Goal: Find specific page/section: Find specific page/section

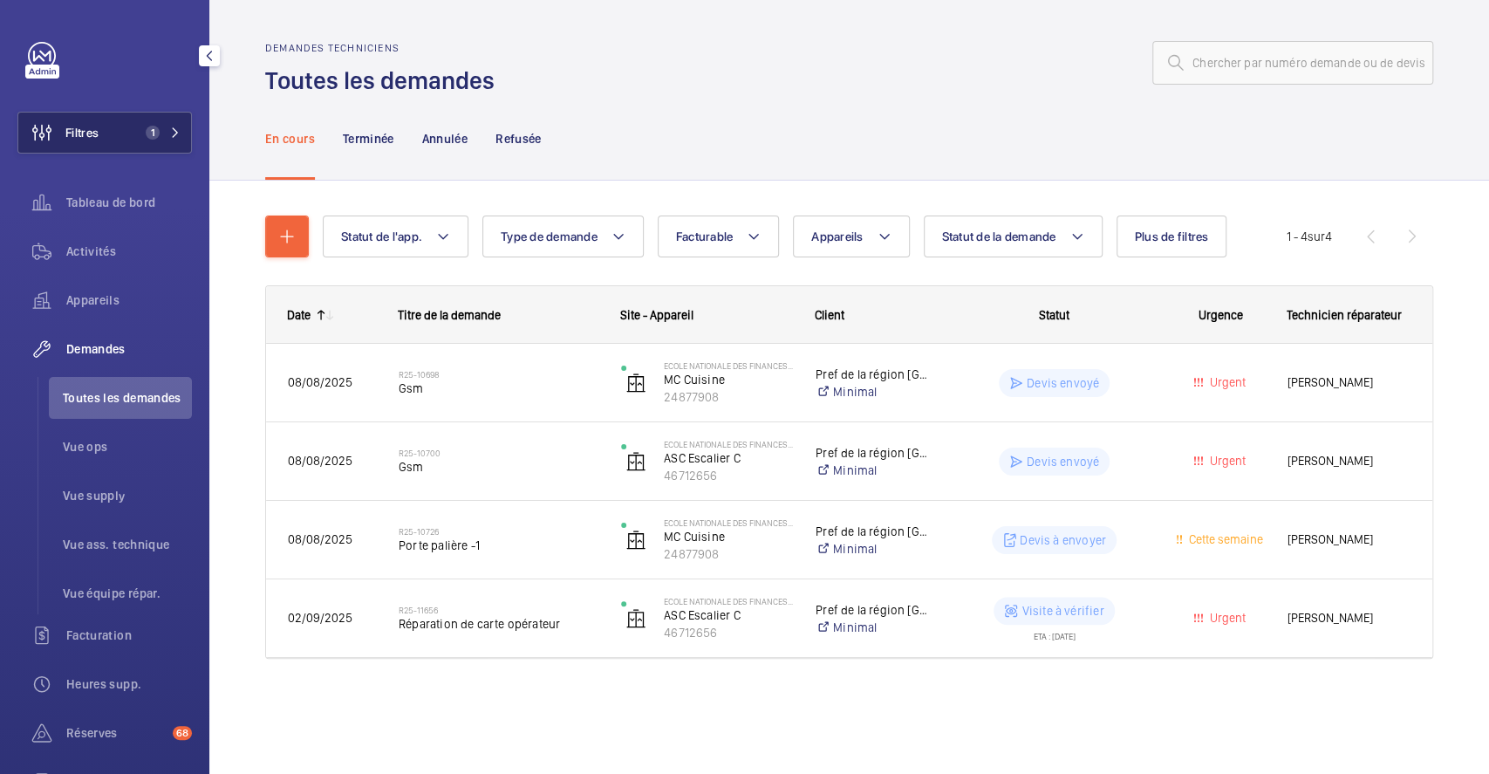
click at [118, 124] on button "Filtres 1" at bounding box center [104, 133] width 174 height 42
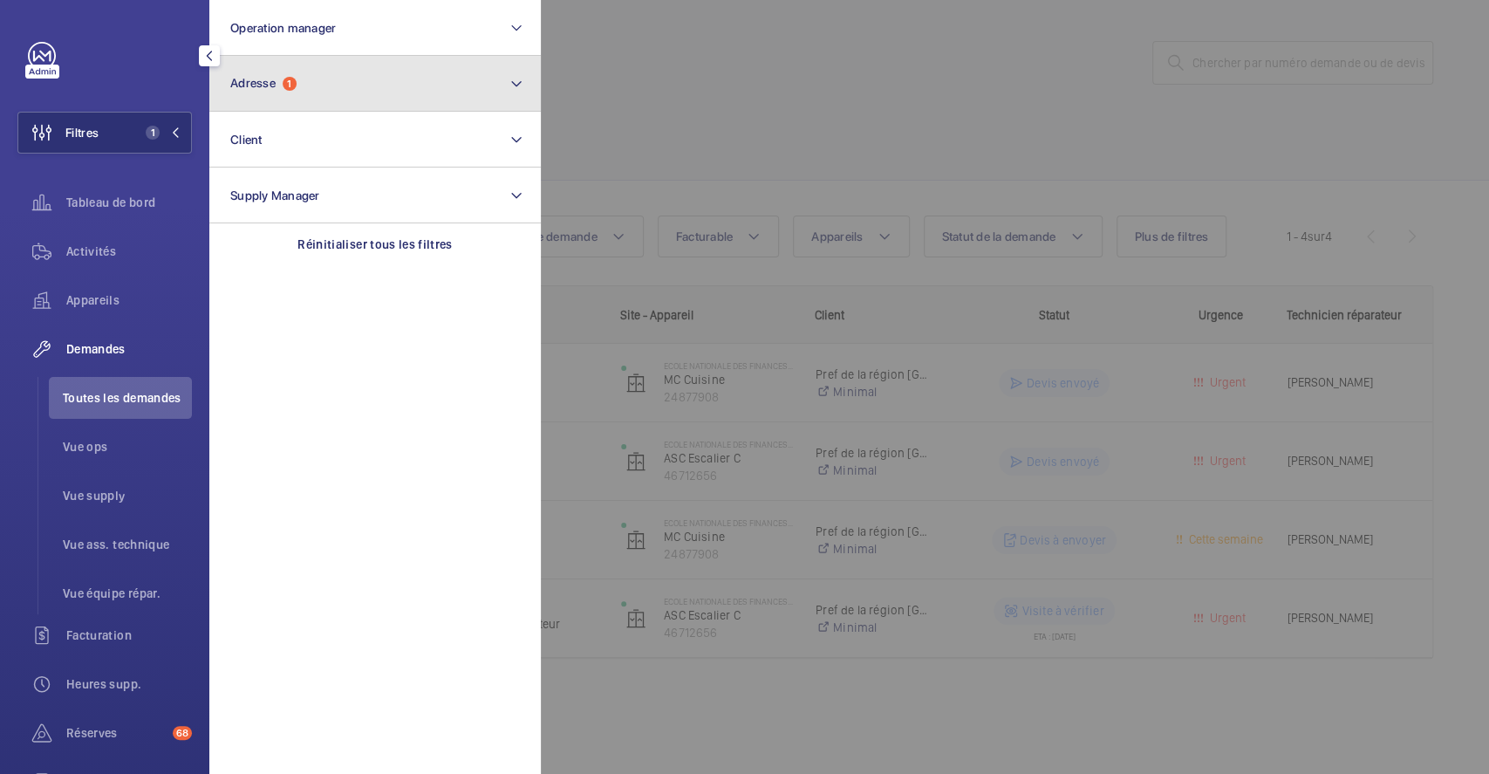
click at [312, 94] on button "Adresse 1" at bounding box center [374, 84] width 331 height 56
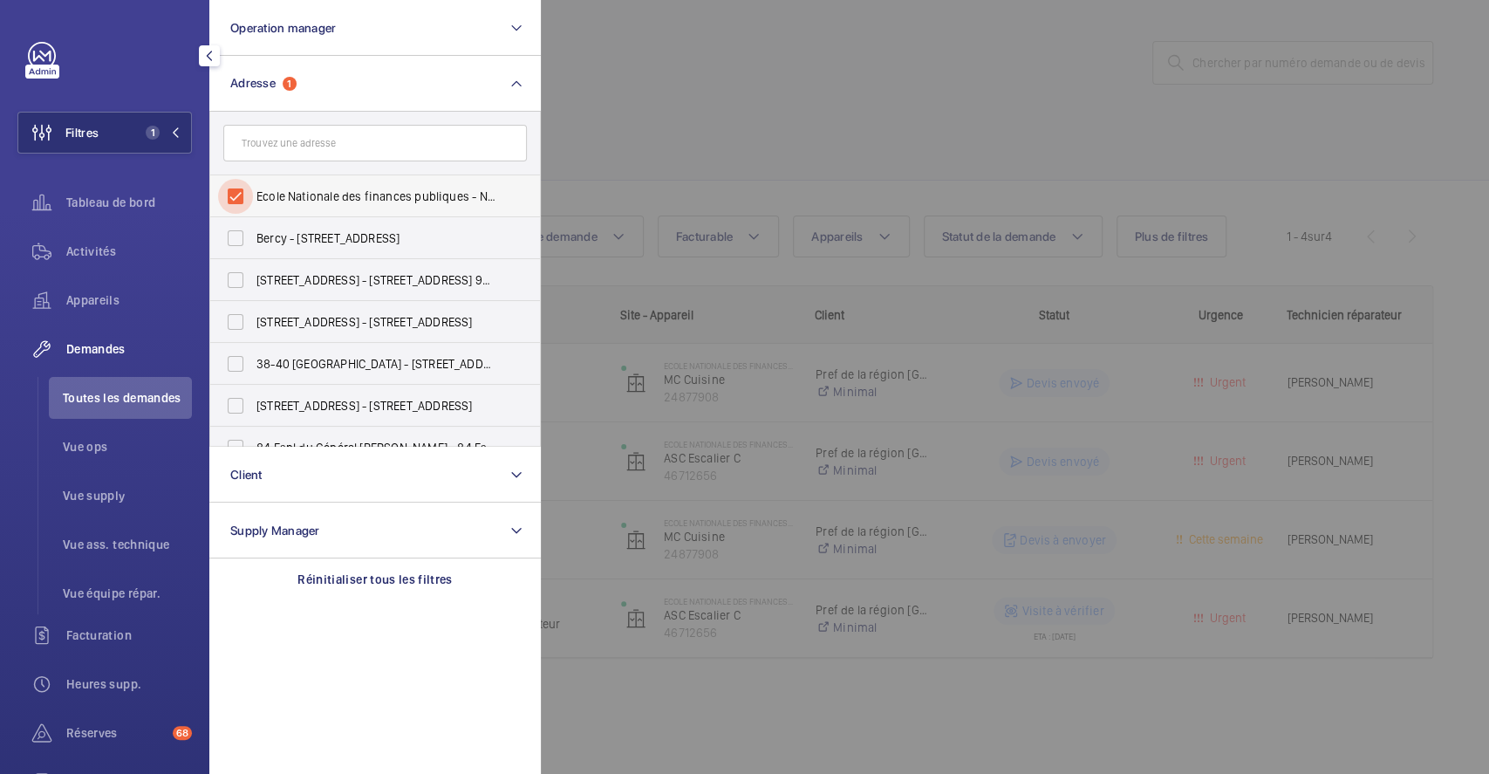
click at [242, 200] on input "Ecole Nationale des finances publiques - Noisiel - 9 Av. [PERSON_NAME], [GEOGRA…" at bounding box center [235, 196] width 35 height 35
checkbox input "false"
click at [816, 88] on div at bounding box center [1285, 387] width 1489 height 774
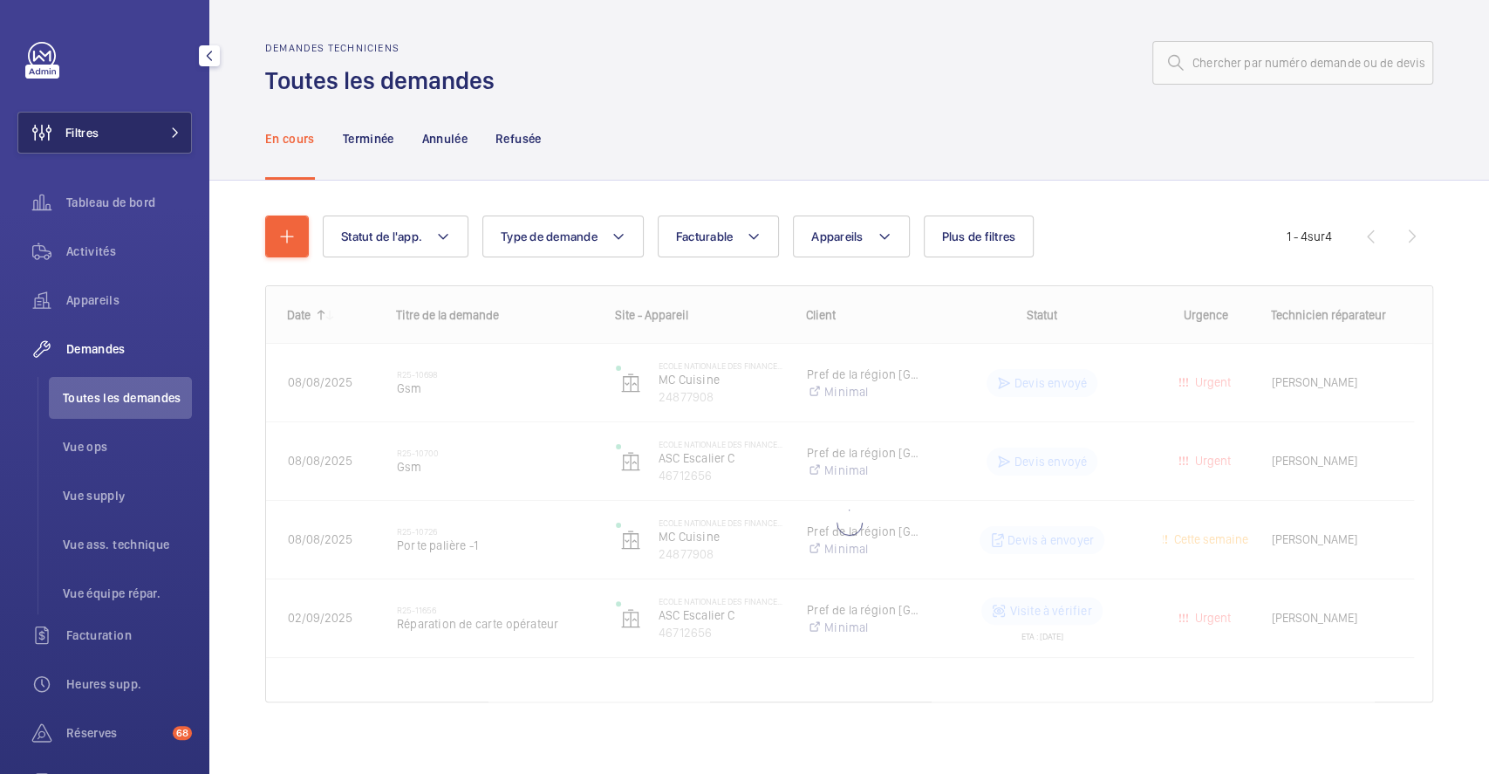
click at [84, 127] on span "Filtres" at bounding box center [81, 132] width 33 height 17
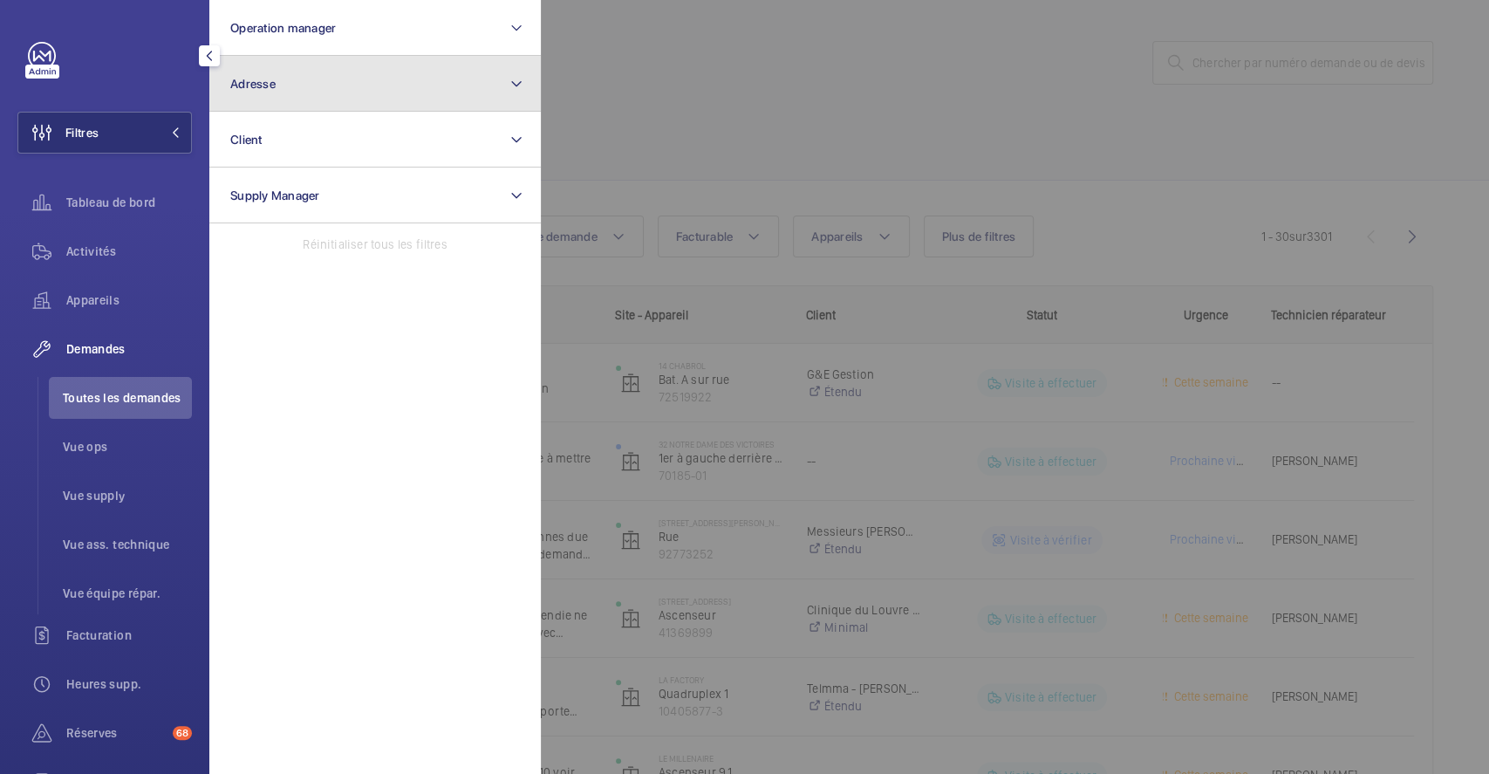
click at [306, 78] on button "Adresse" at bounding box center [374, 84] width 331 height 56
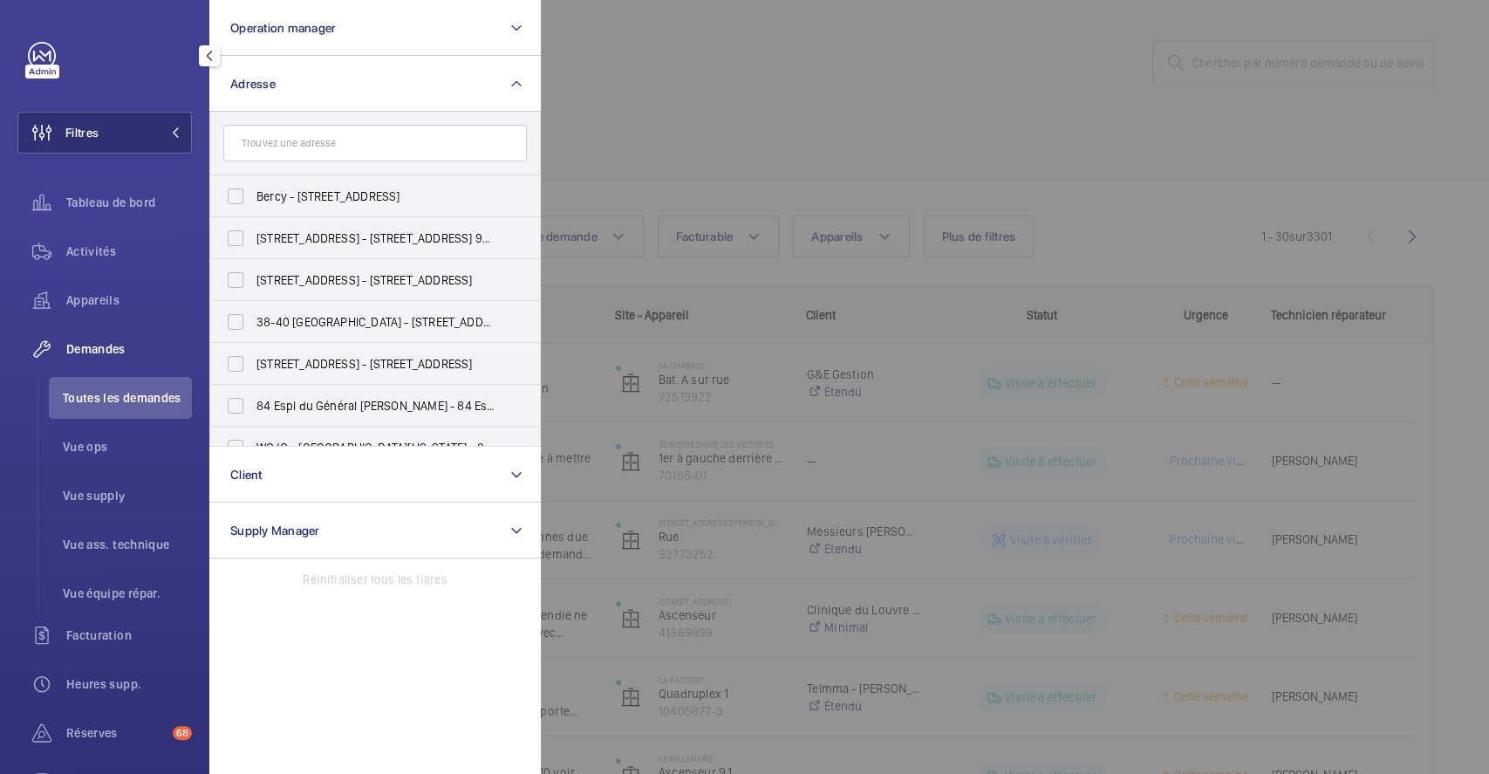
click at [315, 141] on input "text" at bounding box center [375, 143] width 304 height 37
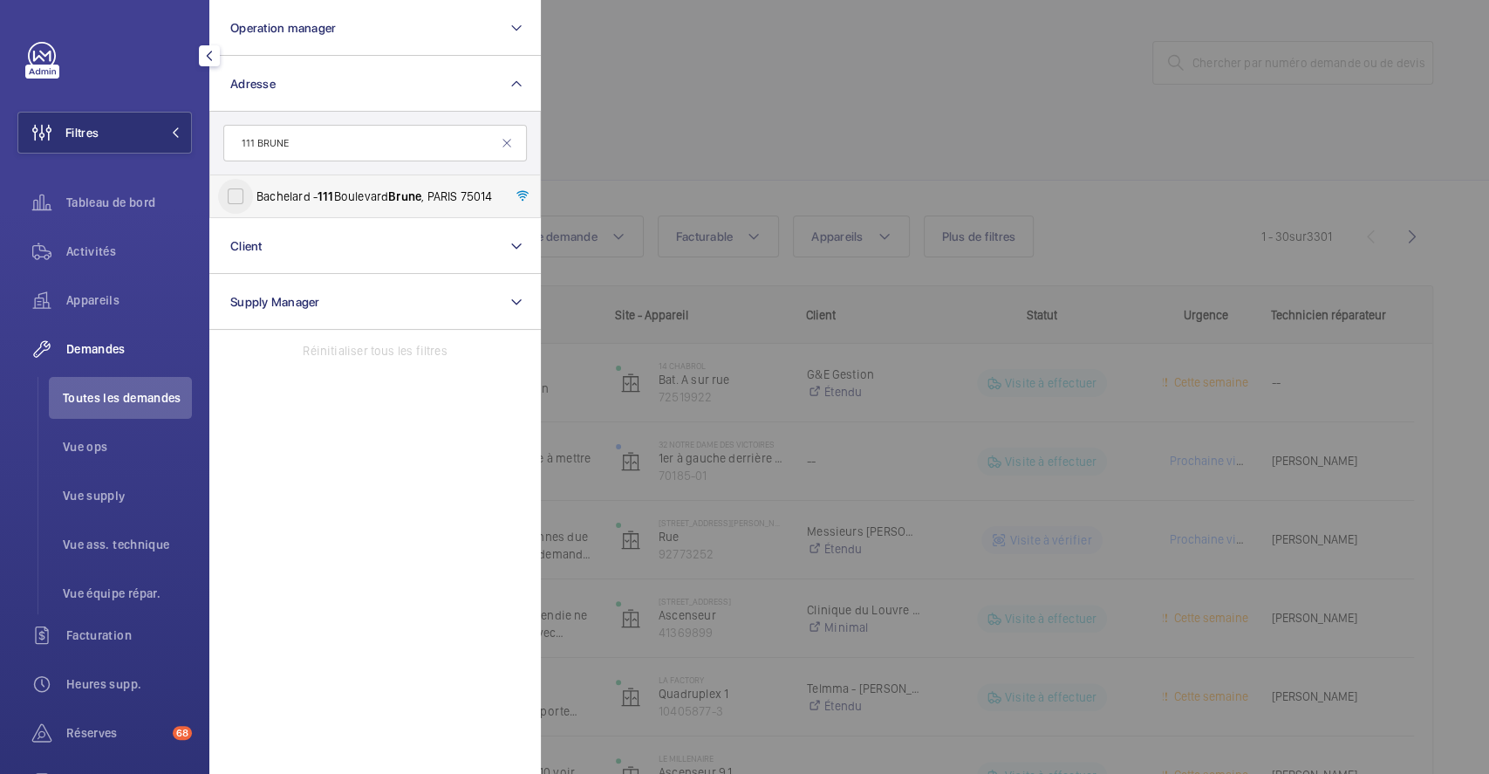
type input "111 BRUNE"
click at [238, 197] on input "Bachelard - [STREET_ADDRESS]" at bounding box center [235, 196] width 35 height 35
checkbox input "true"
click at [1010, 102] on div at bounding box center [1285, 387] width 1489 height 774
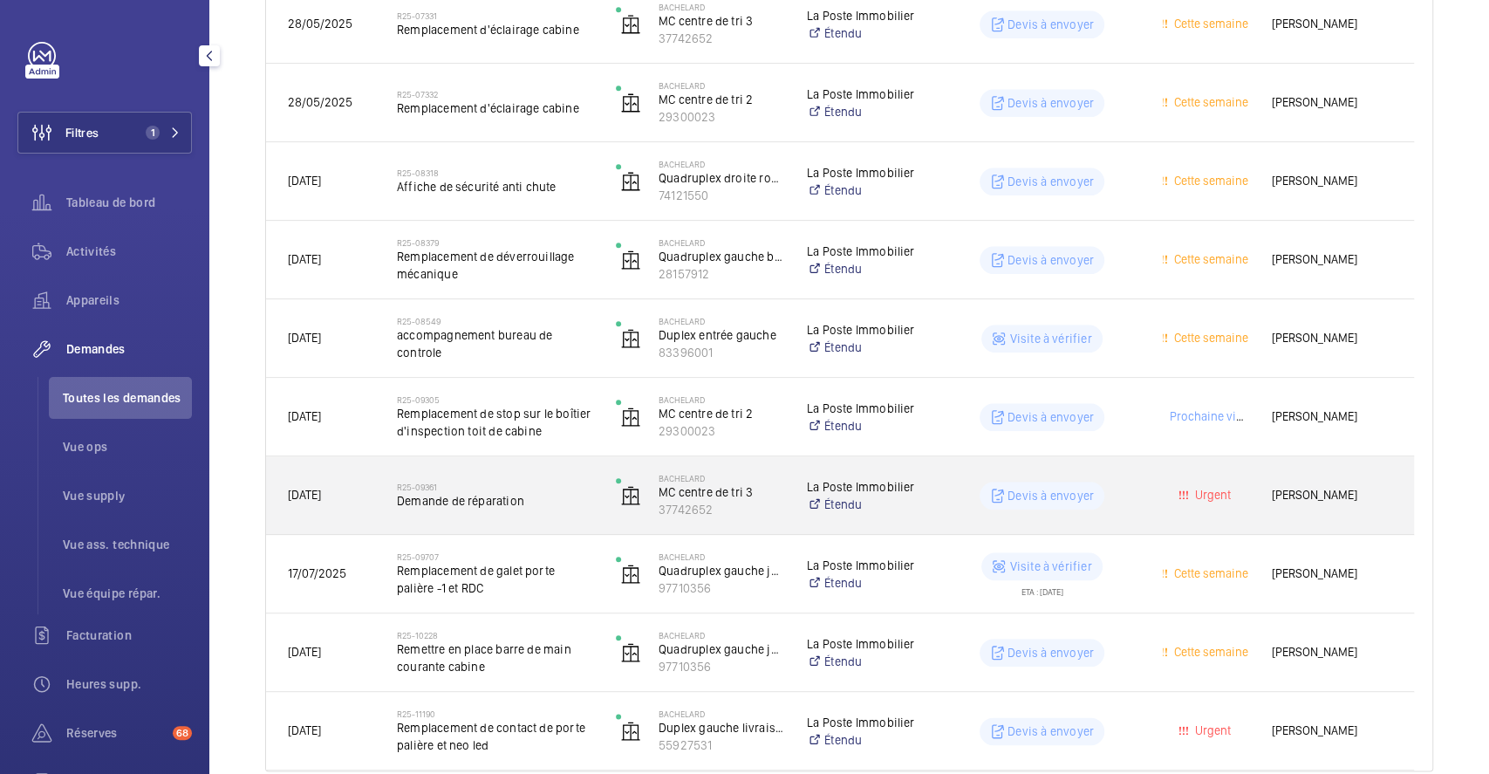
scroll to position [1068, 0]
